Goal: Task Accomplishment & Management: Use online tool/utility

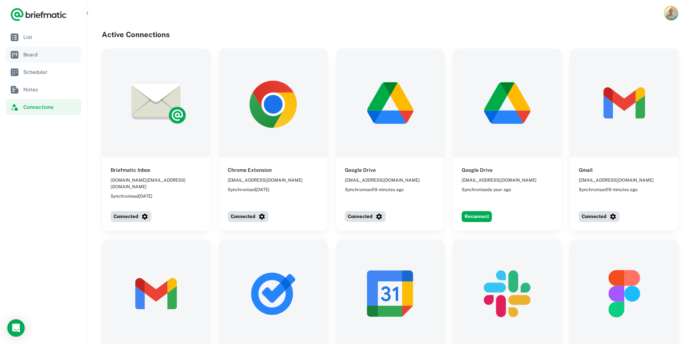
click at [43, 56] on span "Board" at bounding box center [50, 55] width 55 height 8
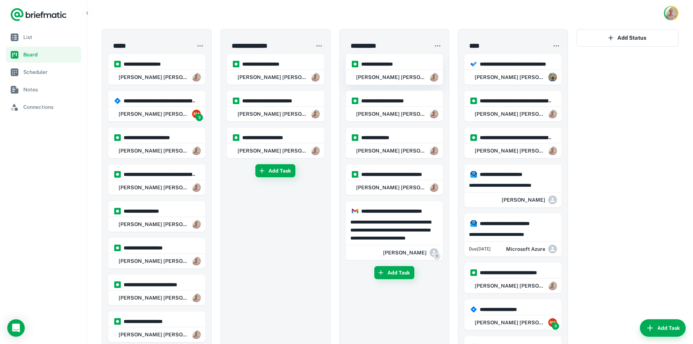
click at [383, 77] on div "[PERSON_NAME] [PERSON_NAME]" at bounding box center [394, 77] width 97 height 15
type input "**********"
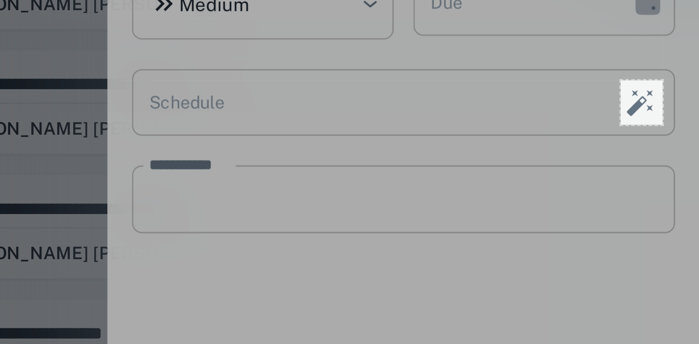
drag, startPoint x: 676, startPoint y: 100, endPoint x: 688, endPoint y: 113, distance: 18.0
